Goal: Check status: Check status

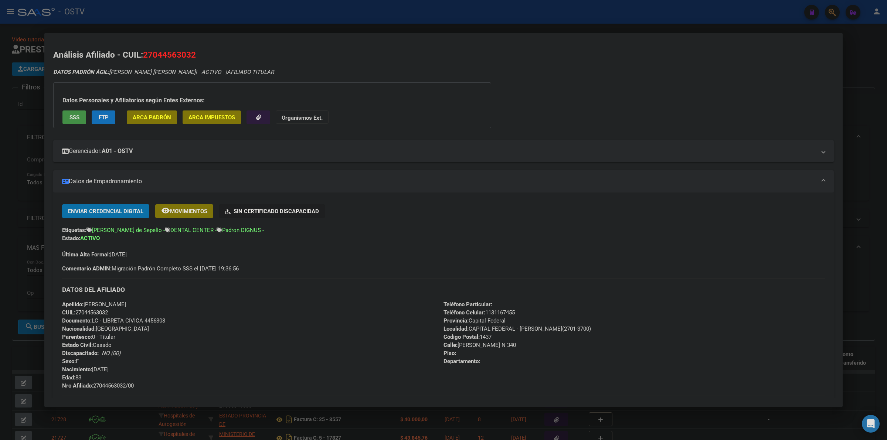
scroll to position [189, 0]
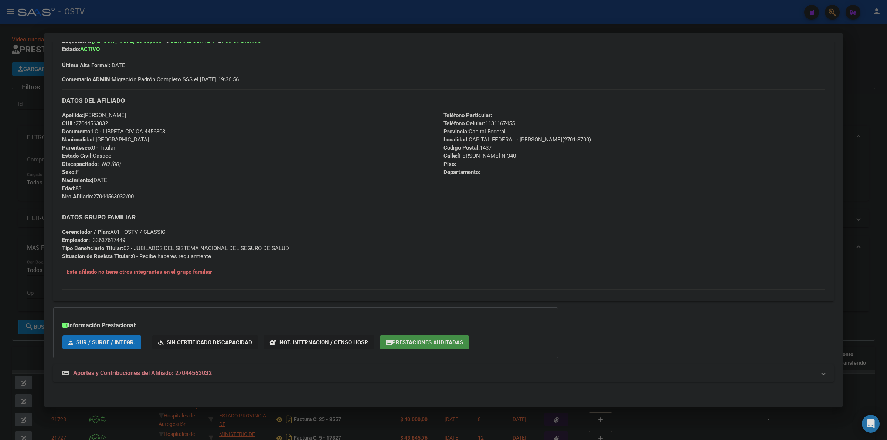
click at [15, 168] on div at bounding box center [443, 220] width 887 height 440
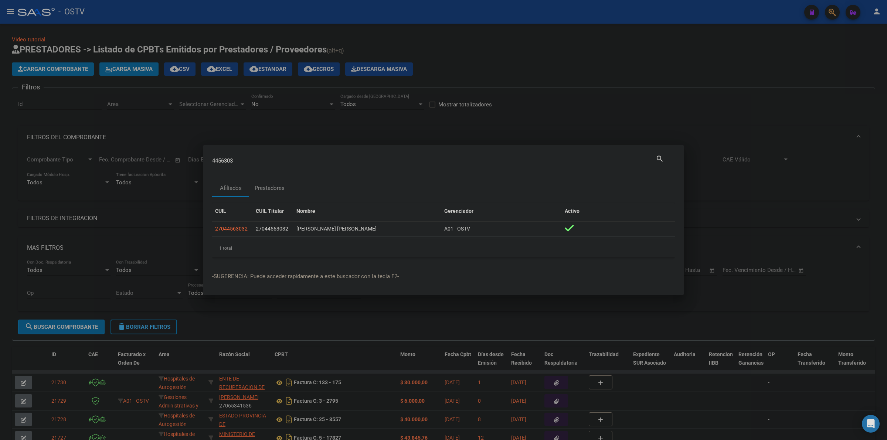
click at [393, 72] on div at bounding box center [443, 220] width 887 height 440
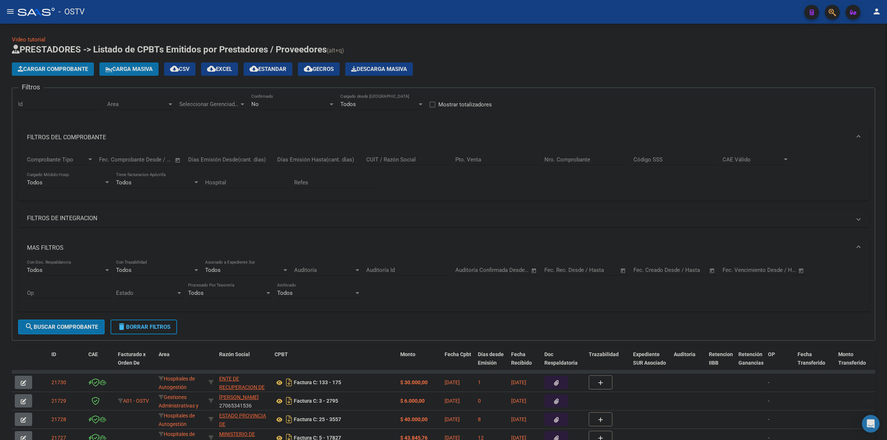
click at [521, 44] on h1 "PRESTADORES -> Listado de CPBTs Emitidos por Prestadores / Proveedores (alt+q)" at bounding box center [444, 50] width 864 height 13
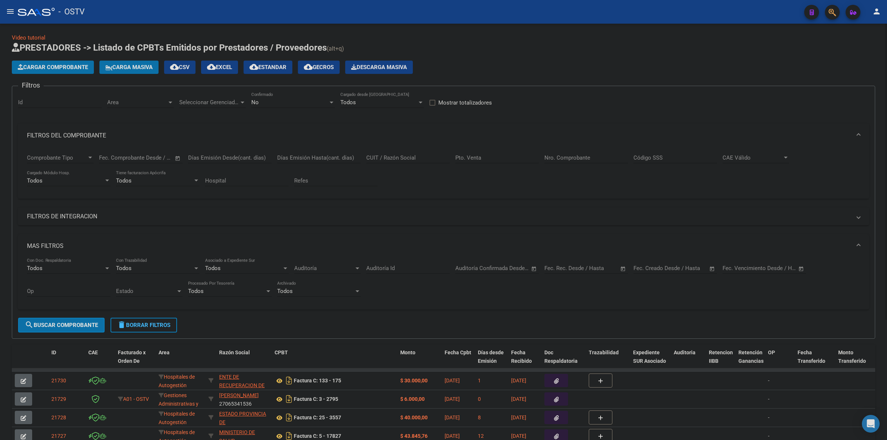
scroll to position [0, 0]
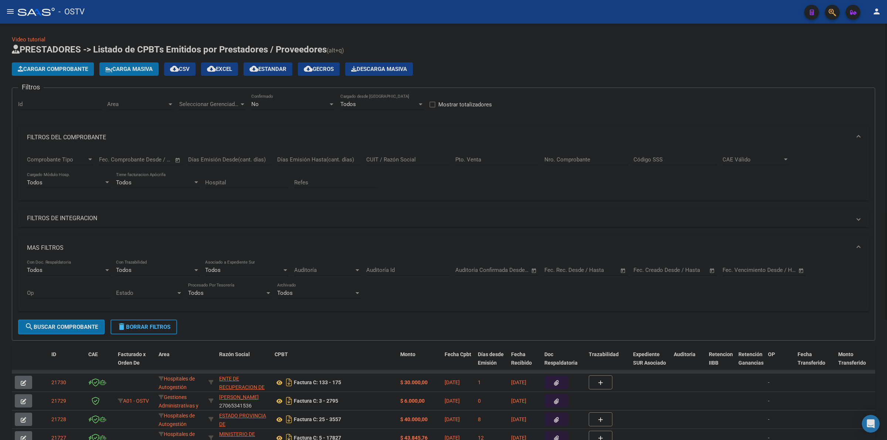
click at [530, 67] on div "Cargar Comprobante Carga Masiva cloud_download CSV cloud_download EXCEL cloud_d…" at bounding box center [444, 68] width 864 height 13
click at [661, 27] on div "Video tutorial PRESTADORES -> Listado de CPBTs Emitidos por Prestadores / Prove…" at bounding box center [443, 314] width 887 height 580
click at [645, 38] on div "Video tutorial PRESTADORES -> Listado de CPBTs Emitidos por Prestadores / Prove…" at bounding box center [444, 307] width 864 height 544
click at [644, 38] on div "Video tutorial PRESTADORES -> Listado de CPBTs Emitidos por Prestadores / Prove…" at bounding box center [444, 307] width 864 height 544
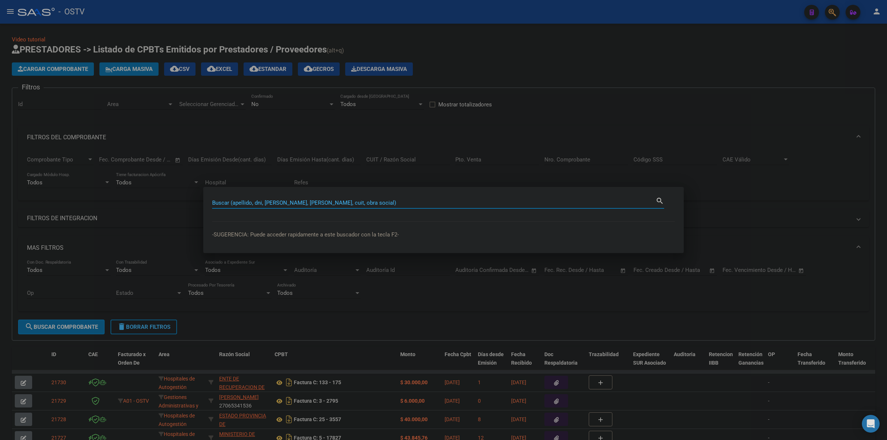
click at [455, 203] on input "Buscar (apellido, dni, [PERSON_NAME], [PERSON_NAME], cuit, obra social)" at bounding box center [434, 203] width 444 height 7
type input "38191117"
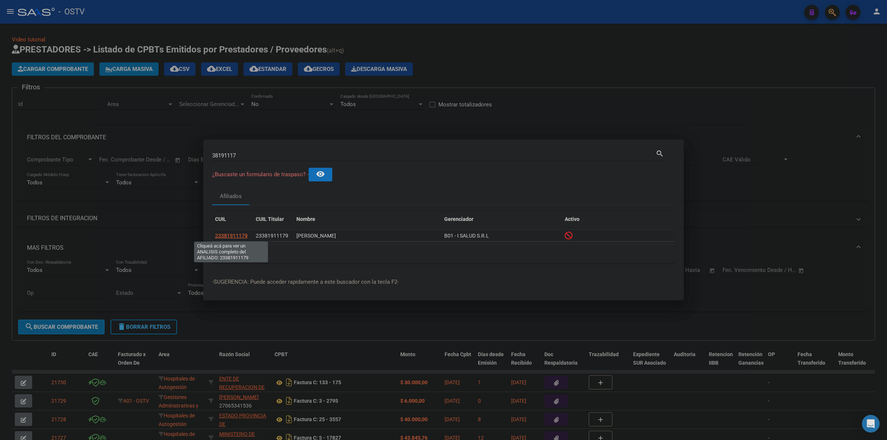
click at [237, 235] on span "23381911179" at bounding box center [231, 236] width 33 height 6
type textarea "23381911179"
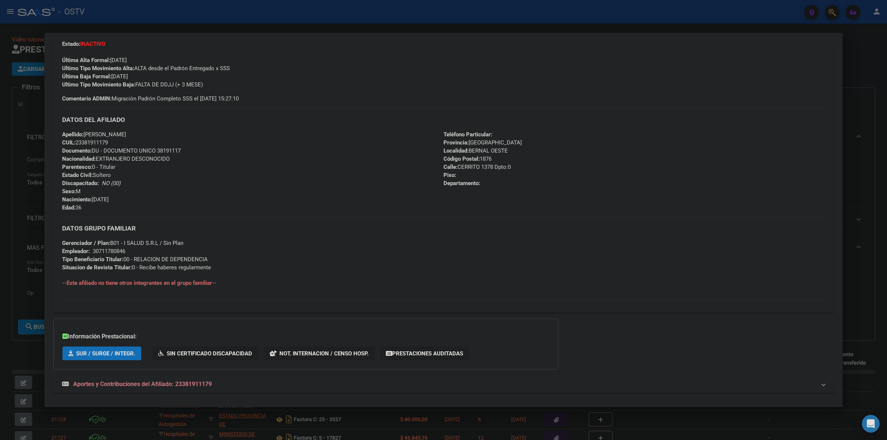
scroll to position [206, 0]
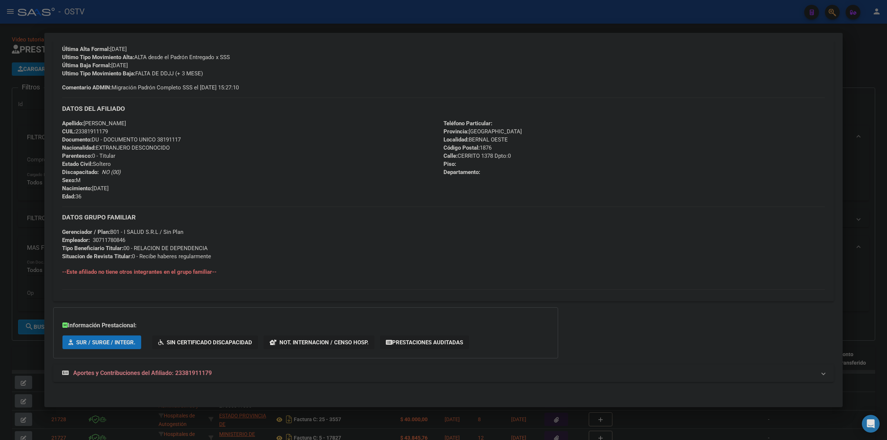
click at [194, 376] on span "Aportes y Contribuciones del Afiliado: 23381911179" at bounding box center [142, 373] width 139 height 7
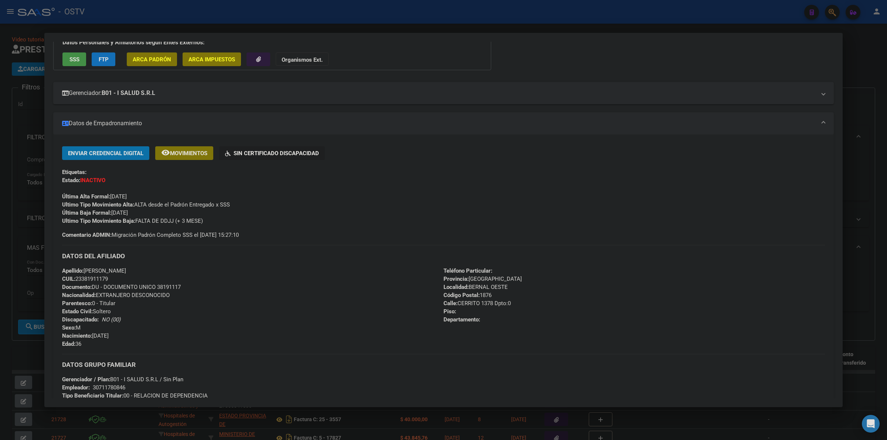
scroll to position [0, 0]
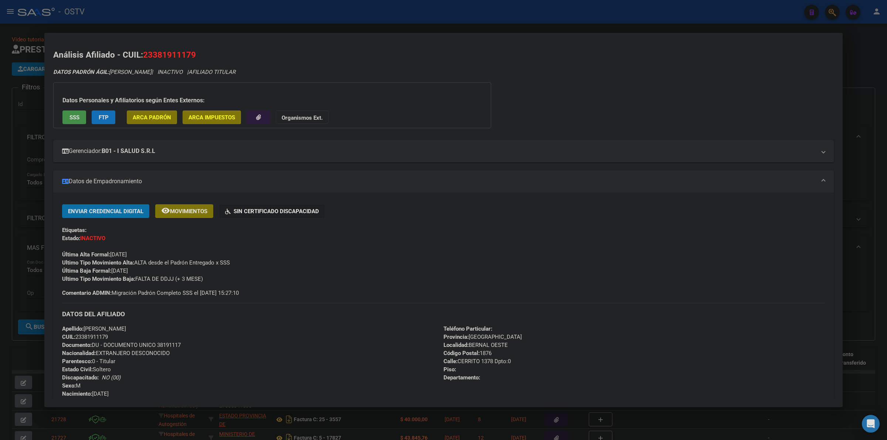
drag, startPoint x: 114, startPoint y: 271, endPoint x: 137, endPoint y: 271, distance: 22.9
click at [128, 271] on span "Última Baja Formal: [DATE]" at bounding box center [95, 271] width 66 height 7
click at [158, 270] on div "Enviar Credencial Digital remove_red_eye Movimientos Sin Certificado Discapacid…" at bounding box center [443, 243] width 763 height 79
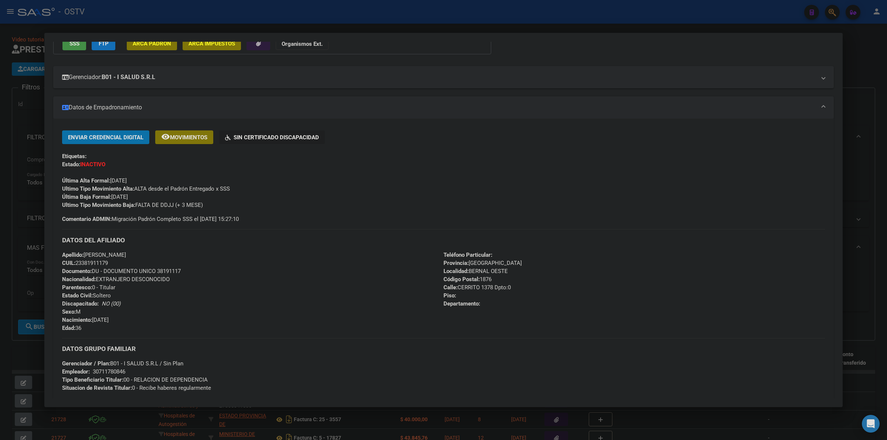
scroll to position [92, 0]
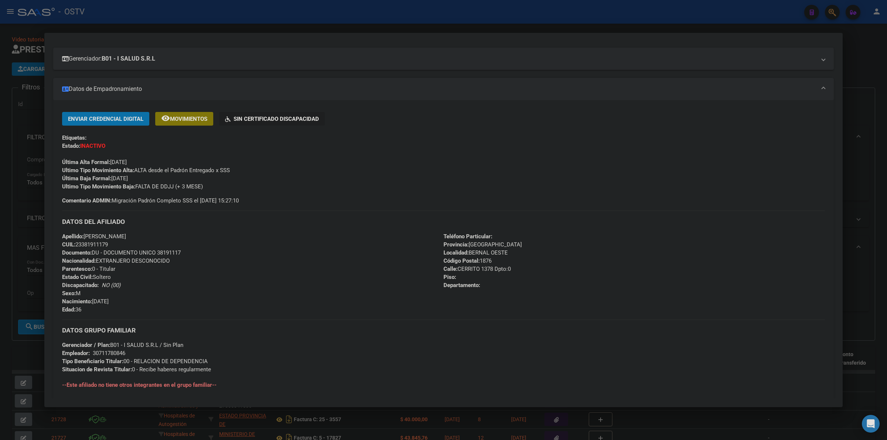
drag, startPoint x: 143, startPoint y: 187, endPoint x: 189, endPoint y: 186, distance: 45.5
click at [181, 187] on span "Ultimo Tipo Movimiento Baja: FALTA DE DDJJ (+ 3 MESE)" at bounding box center [132, 186] width 141 height 7
click at [206, 186] on div "Ultimo Tipo Movimiento Baja: FALTA DE DDJJ (+ 3 MESE)" at bounding box center [443, 187] width 763 height 8
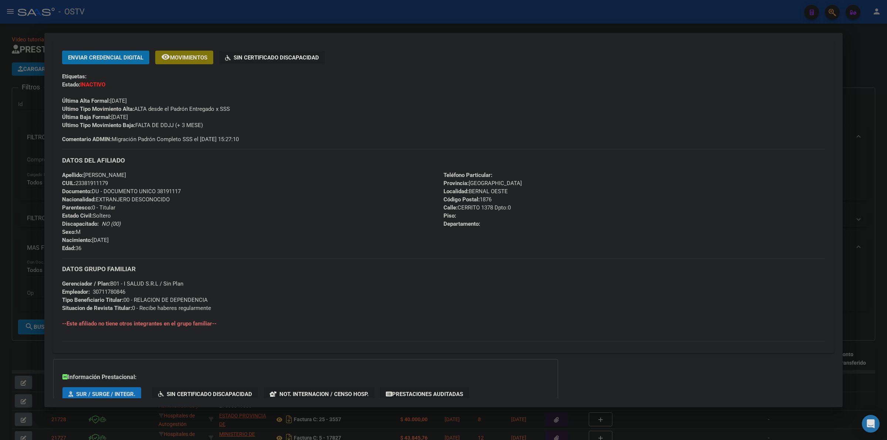
scroll to position [77, 0]
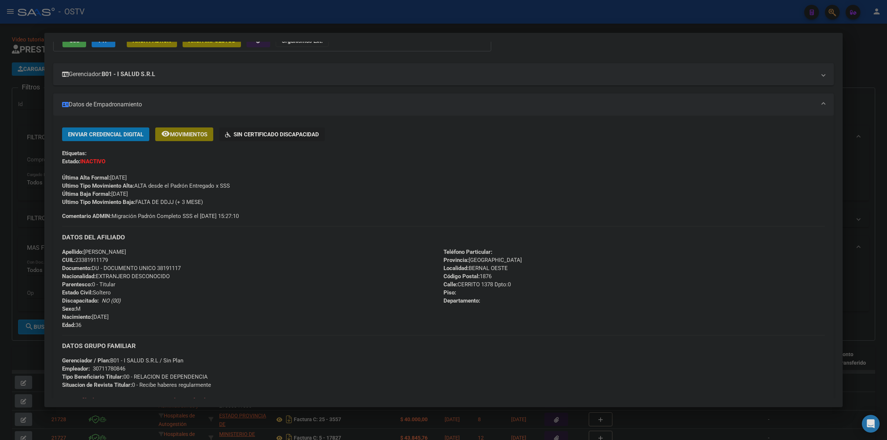
drag, startPoint x: 170, startPoint y: 267, endPoint x: 177, endPoint y: 267, distance: 7.4
click at [177, 267] on span "Documento: DU - DOCUMENTO UNICO 38191117" at bounding box center [121, 268] width 119 height 7
click at [188, 267] on div "Apellido: [PERSON_NAME]: 23381911179 Documento: DU - DOCUMENTO UNICO 38191117 N…" at bounding box center [253, 288] width 382 height 81
drag, startPoint x: 185, startPoint y: 269, endPoint x: 156, endPoint y: 270, distance: 28.5
click at [156, 270] on div "Apellido: [PERSON_NAME]: 23381911179 Documento: DU - DOCUMENTO UNICO 38191117 N…" at bounding box center [253, 288] width 382 height 81
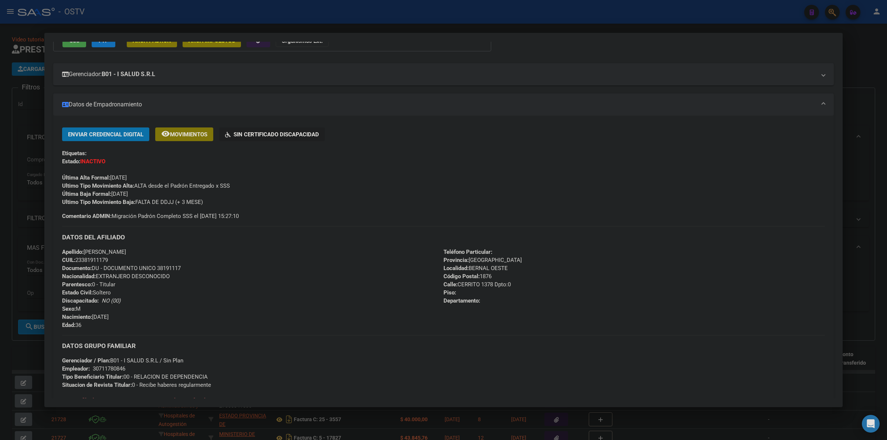
click at [187, 268] on div "Apellido: [PERSON_NAME]: 23381911179 Documento: DU - DOCUMENTO UNICO 38191117 N…" at bounding box center [253, 288] width 382 height 81
click at [173, 268] on span "Documento: DU - DOCUMENTO UNICO 38191117" at bounding box center [121, 268] width 119 height 7
click at [195, 268] on div "Apellido: [PERSON_NAME]: 23381911179 Documento: DU - DOCUMENTO UNICO 38191117 N…" at bounding box center [253, 288] width 382 height 81
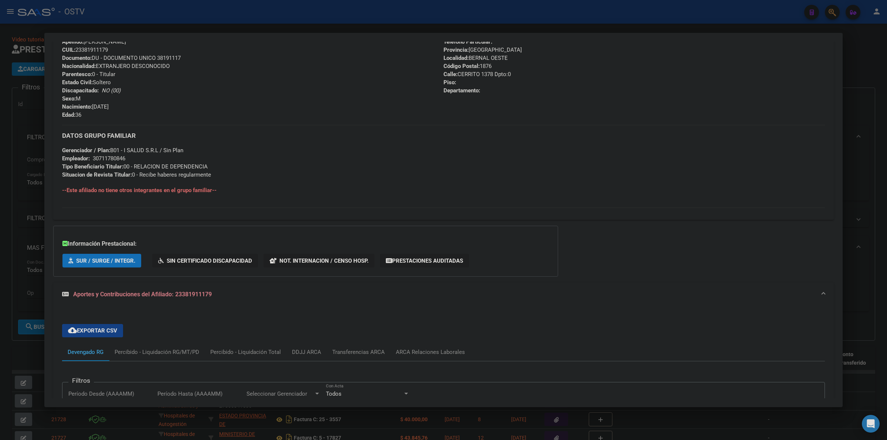
scroll to position [0, 0]
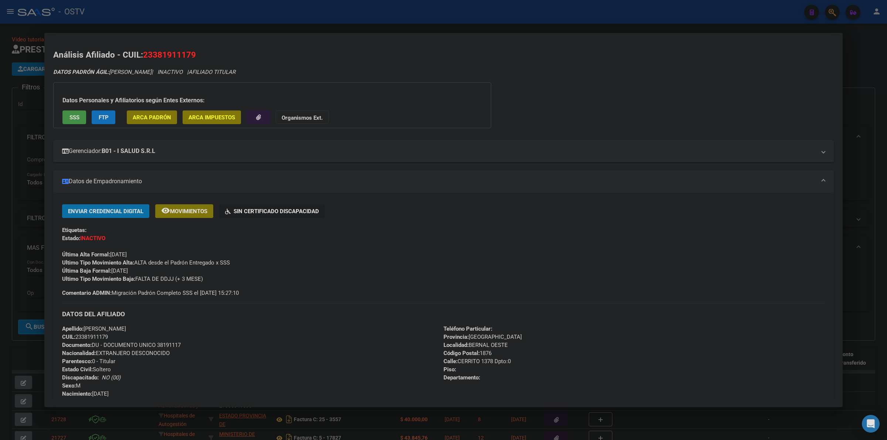
click at [370, 259] on div "Ultimo Tipo Movimiento Alta: ALTA desde el Padrón Entregado x SSS" at bounding box center [443, 263] width 763 height 8
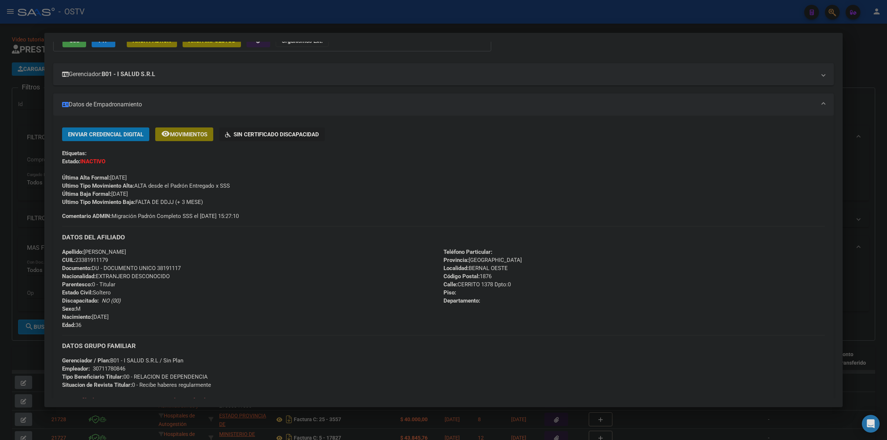
scroll to position [31, 0]
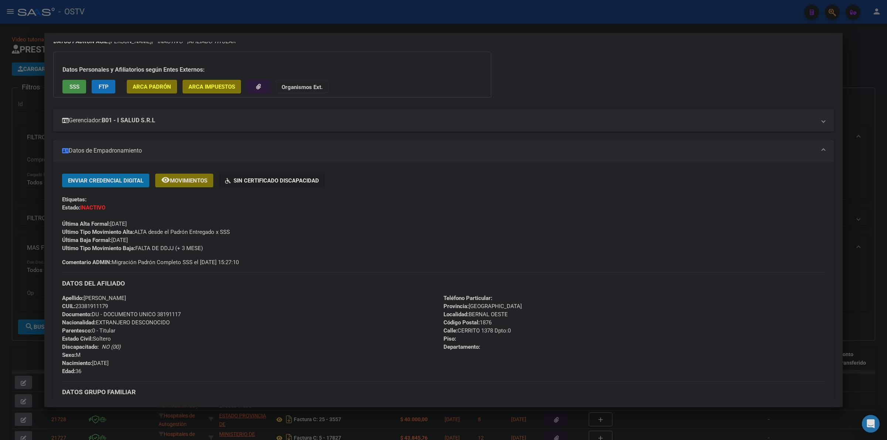
drag, startPoint x: 261, startPoint y: 264, endPoint x: 64, endPoint y: 263, distance: 197.1
click at [69, 264] on div "Enviar Credencial Digital remove_red_eye Movimientos Sin Certificado Discapacid…" at bounding box center [443, 220] width 763 height 93
click at [60, 263] on div "Enviar Credencial Digital remove_red_eye Movimientos Sin Certificado Discapacid…" at bounding box center [443, 322] width 781 height 297
drag, startPoint x: 61, startPoint y: 261, endPoint x: 251, endPoint y: 264, distance: 190.1
click at [233, 267] on div "Enviar Credencial Digital remove_red_eye Movimientos Sin Certificado Discapacid…" at bounding box center [443, 322] width 781 height 297
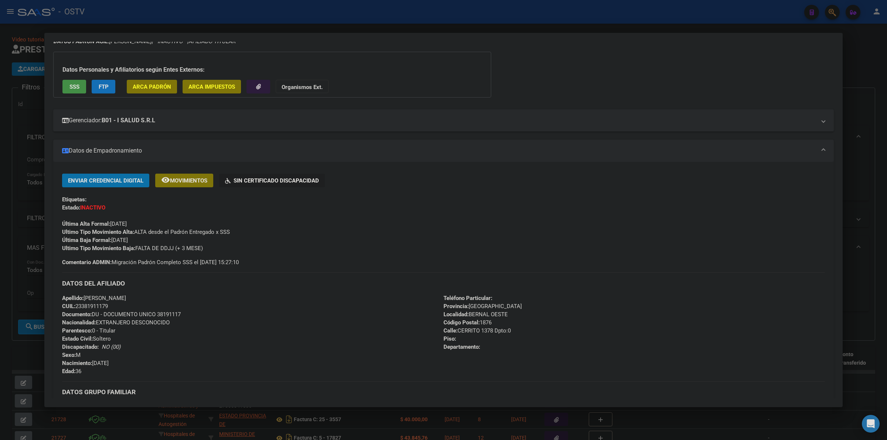
click at [272, 264] on div "Enviar Credencial Digital remove_red_eye Movimientos Sin Certificado Discapacid…" at bounding box center [443, 220] width 763 height 93
drag, startPoint x: 226, startPoint y: 248, endPoint x: 80, endPoint y: 243, distance: 145.8
click at [84, 243] on div "Enviar Credencial Digital remove_red_eye Movimientos Sin Certificado Discapacid…" at bounding box center [443, 213] width 763 height 79
click at [86, 216] on div "Última Alta Formal: [DATE]" at bounding box center [443, 220] width 763 height 16
click at [147, 241] on div "Enviar Credencial Digital remove_red_eye Movimientos Sin Certificado Discapacid…" at bounding box center [443, 213] width 763 height 79
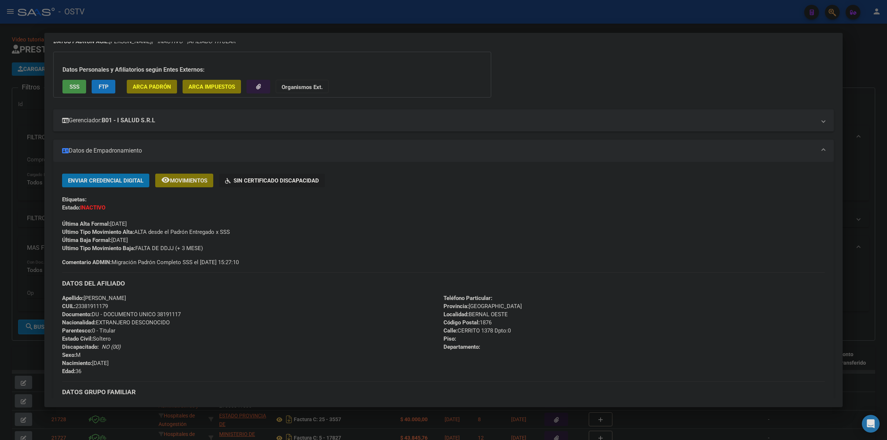
click at [210, 249] on div "Ultimo Tipo Movimiento Baja: FALTA DE DDJJ (+ 3 MESE)" at bounding box center [443, 248] width 763 height 8
click at [262, 260] on div "Enviar Credencial Digital remove_red_eye Movimientos Sin Certificado Discapacid…" at bounding box center [443, 220] width 763 height 93
click at [229, 246] on div "Ultimo Tipo Movimiento Baja: FALTA DE DDJJ (+ 3 MESE)" at bounding box center [443, 248] width 763 height 8
click at [280, 259] on div "Enviar Credencial Digital remove_red_eye Movimientos Sin Certificado Discapacid…" at bounding box center [443, 220] width 763 height 93
click at [272, 263] on div "Enviar Credencial Digital remove_red_eye Movimientos Sin Certificado Discapacid…" at bounding box center [443, 220] width 763 height 93
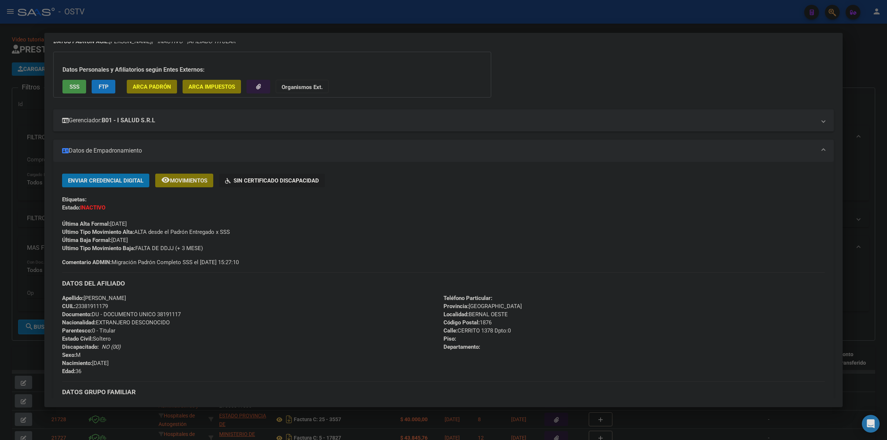
drag, startPoint x: 258, startPoint y: 263, endPoint x: 74, endPoint y: 264, distance: 184.2
click at [76, 265] on div "Enviar Credencial Digital remove_red_eye Movimientos Sin Certificado Discapacid…" at bounding box center [443, 220] width 763 height 93
drag, startPoint x: 67, startPoint y: 260, endPoint x: 63, endPoint y: 260, distance: 4.1
click at [66, 260] on strong "Comentario ADMIN:" at bounding box center [87, 262] width 50 height 7
drag, startPoint x: 60, startPoint y: 261, endPoint x: 110, endPoint y: 263, distance: 50.3
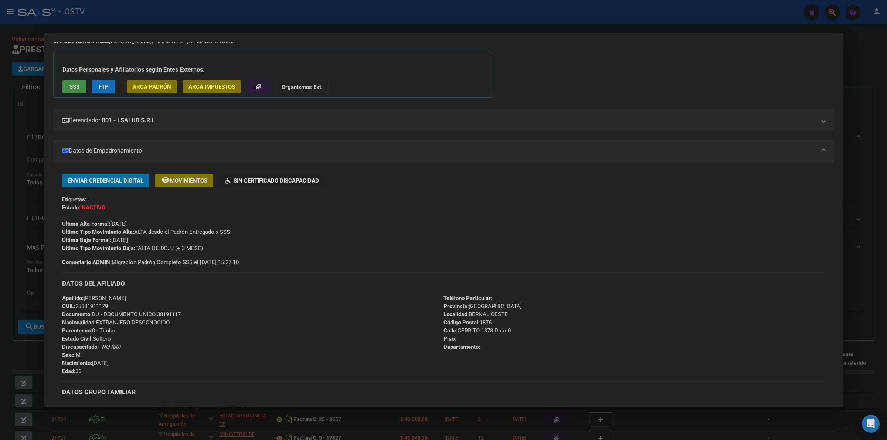
click at [110, 263] on div "Enviar Credencial Digital remove_red_eye Movimientos Sin Certificado Discapacid…" at bounding box center [443, 322] width 781 height 297
click at [258, 259] on div "Enviar Credencial Digital remove_red_eye Movimientos Sin Certificado Discapacid…" at bounding box center [443, 220] width 763 height 93
click at [6, 108] on div at bounding box center [443, 220] width 887 height 440
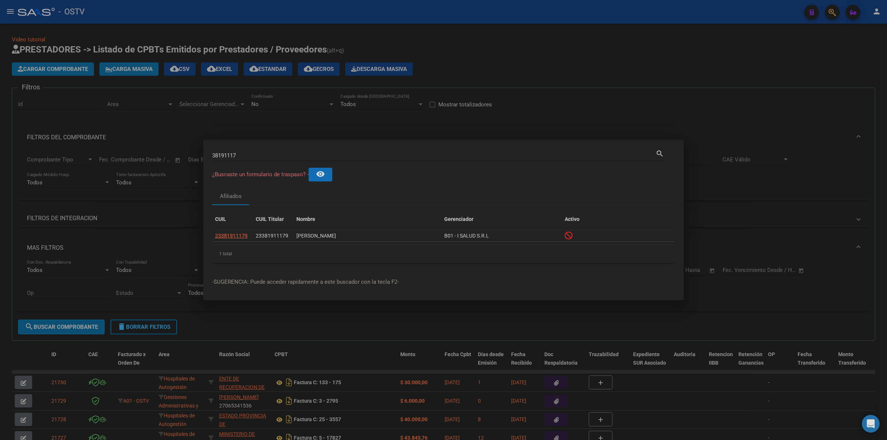
click at [524, 55] on div at bounding box center [443, 220] width 887 height 440
